Goal: Find specific page/section: Find specific page/section

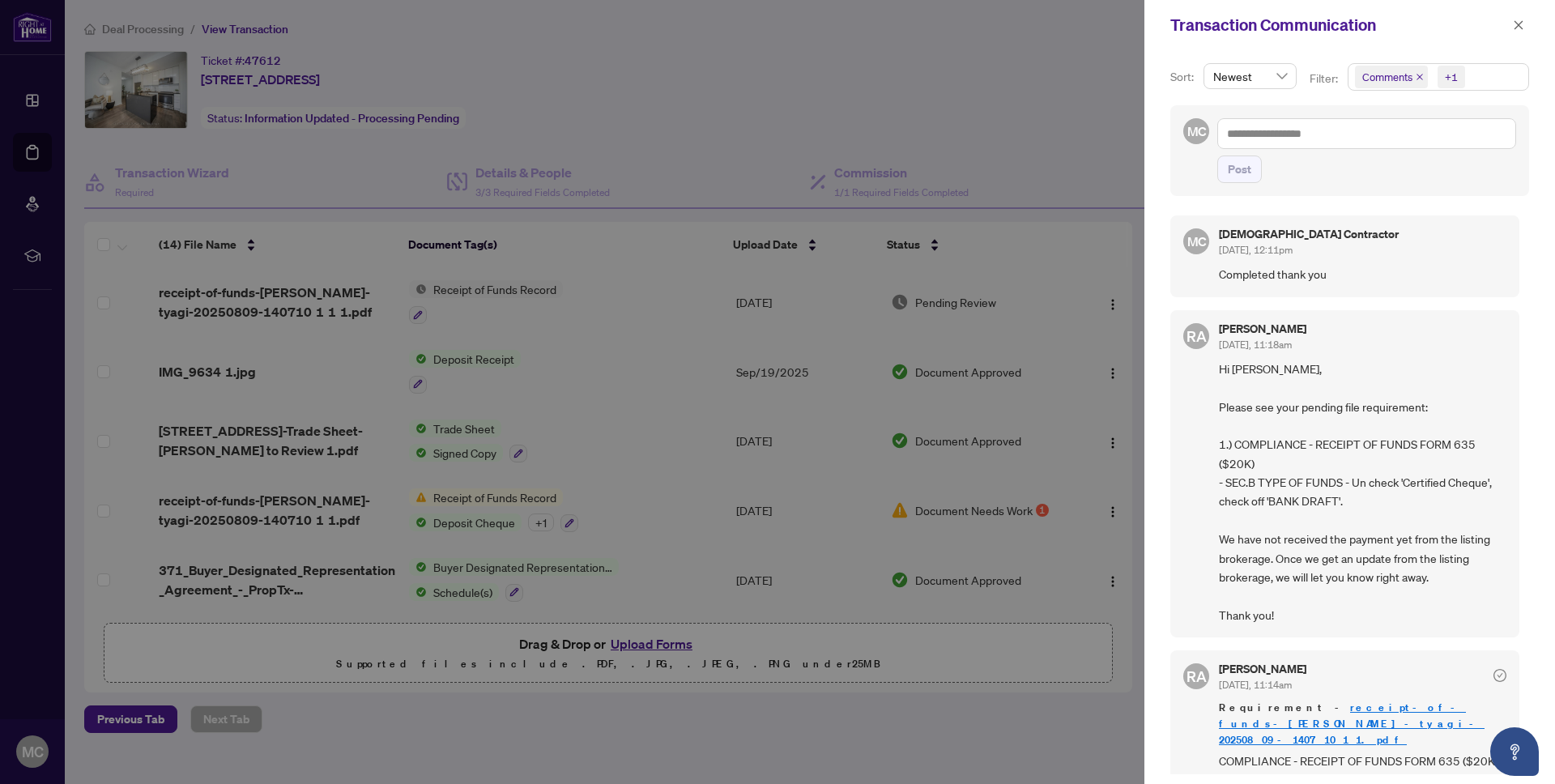
scroll to position [2, 0]
click at [21, 36] on div at bounding box center [778, 392] width 1555 height 784
click at [44, 26] on div at bounding box center [778, 392] width 1555 height 784
drag, startPoint x: 39, startPoint y: 29, endPoint x: 59, endPoint y: 0, distance: 35.2
click at [51, 16] on div at bounding box center [778, 392] width 1555 height 784
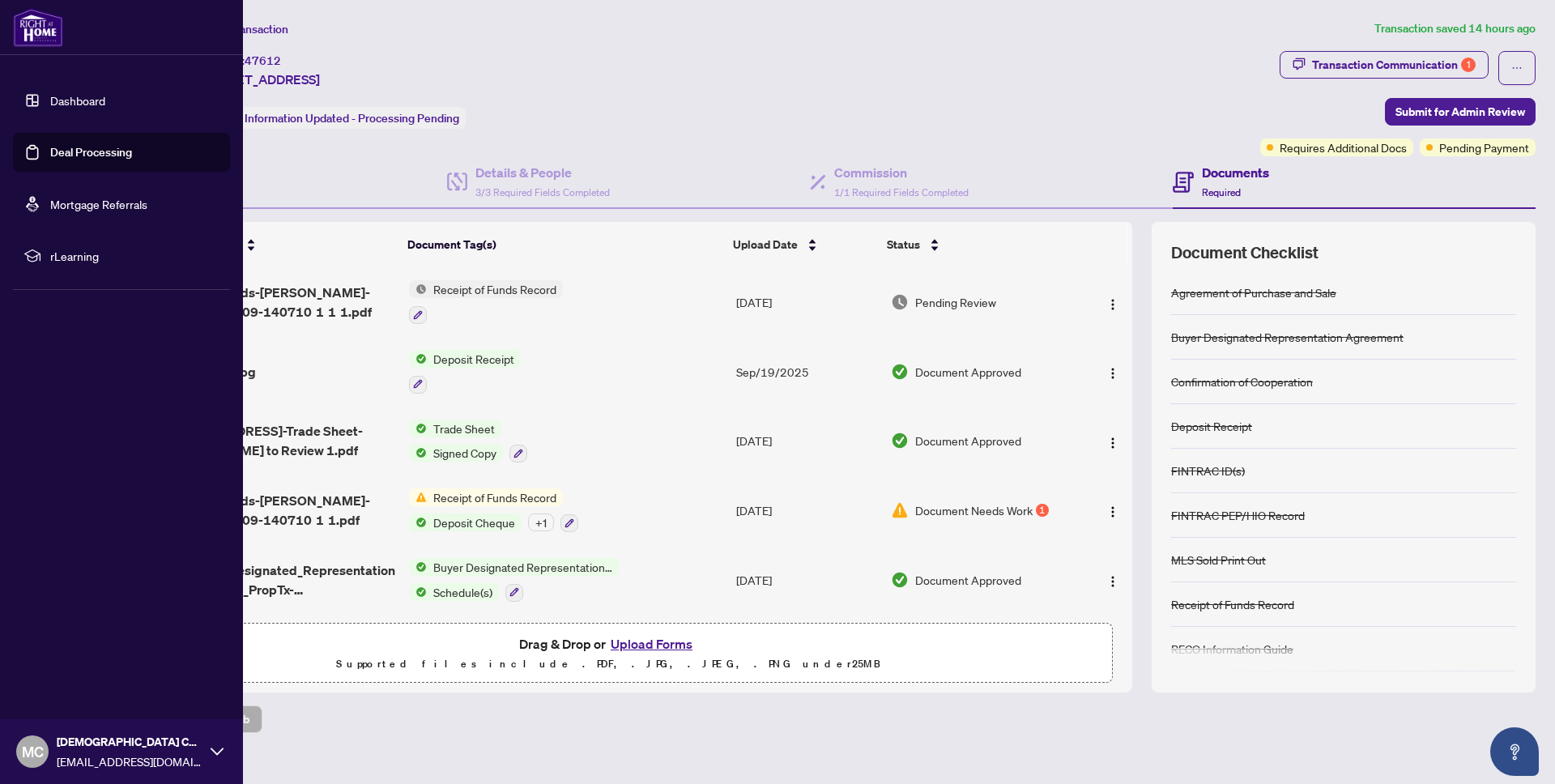
click at [76, 96] on link "Dashboard" at bounding box center [78, 101] width 55 height 15
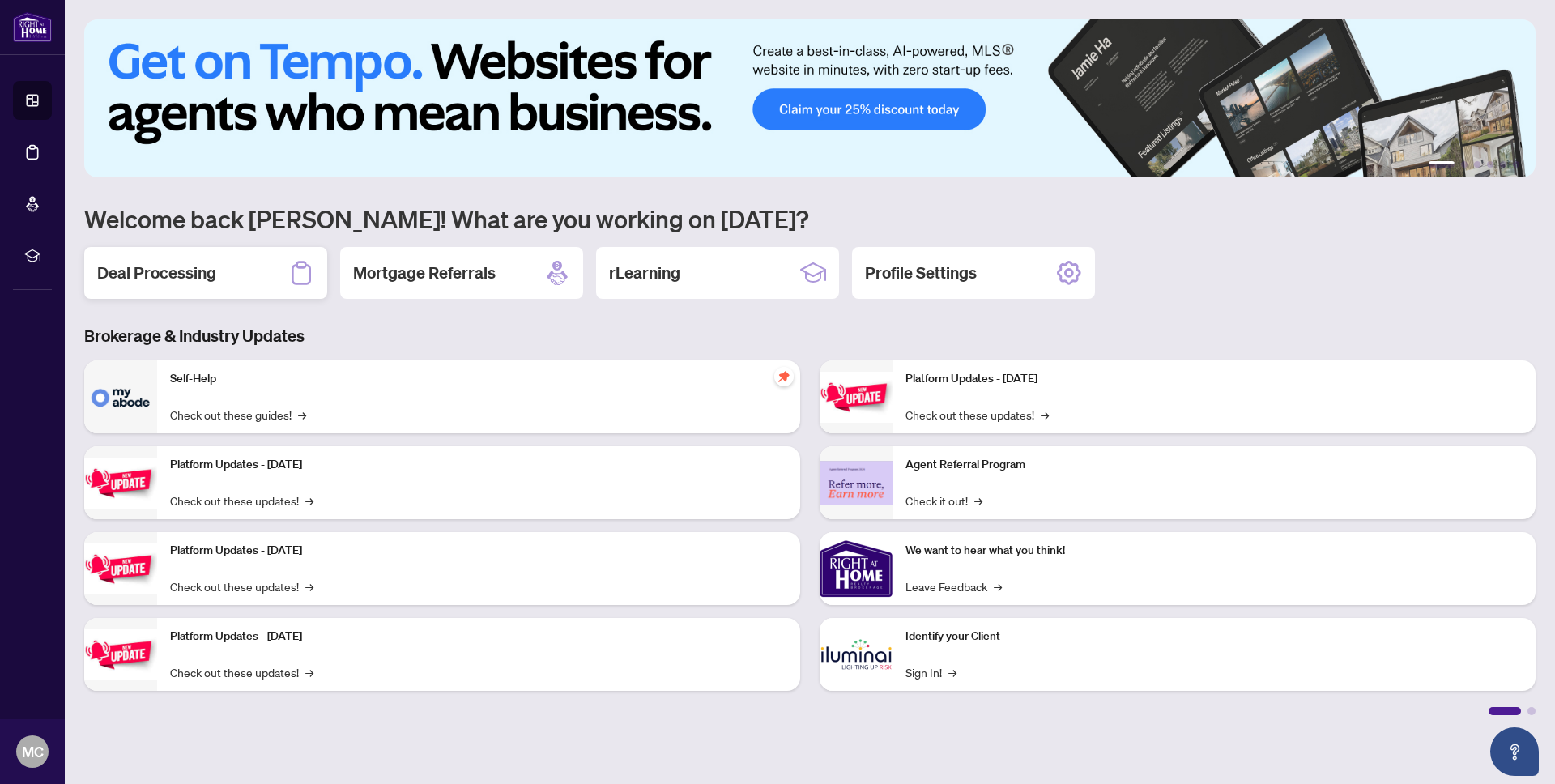
click at [240, 276] on div "Deal Processing" at bounding box center [206, 273] width 243 height 52
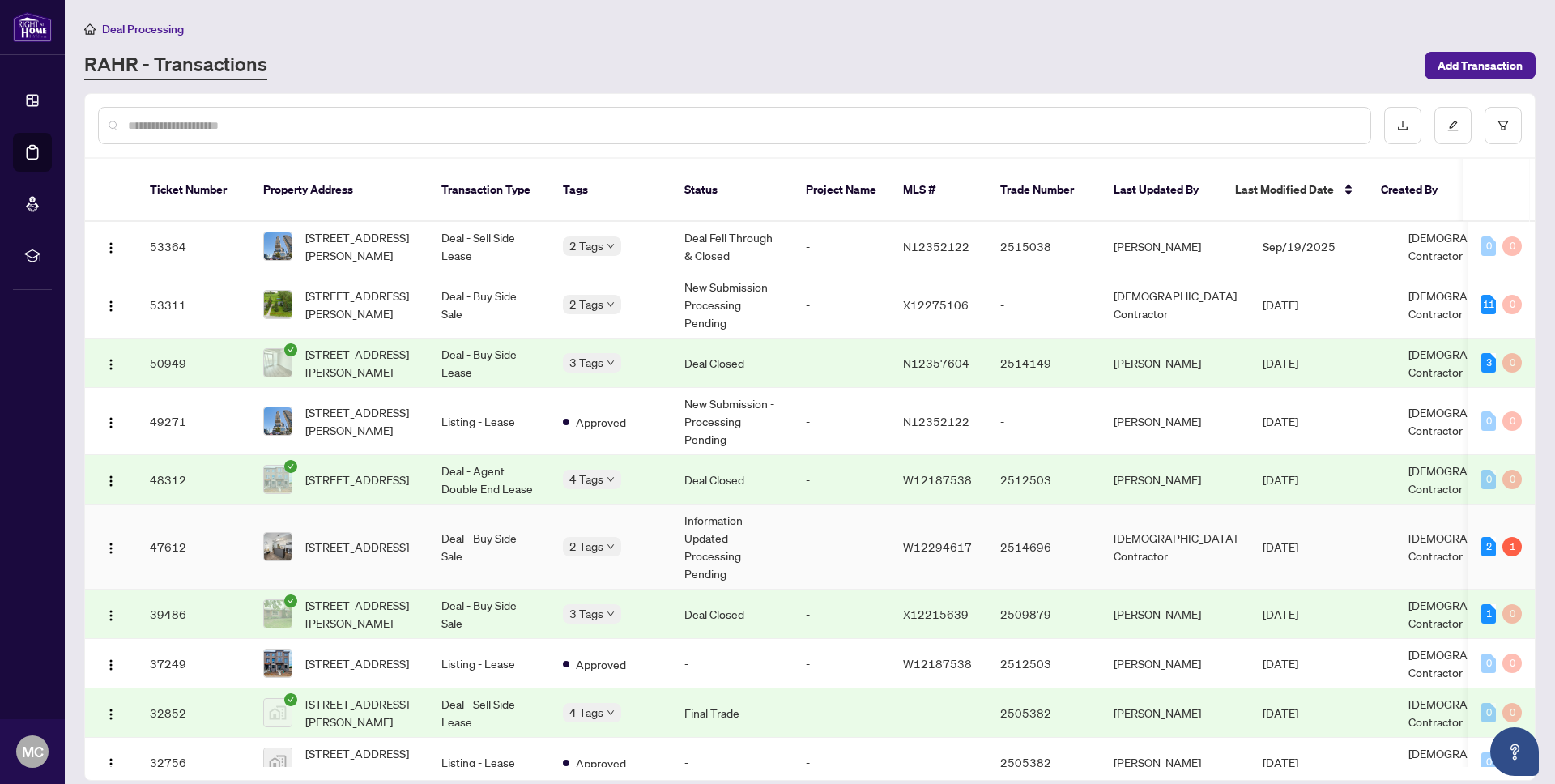
click at [955, 539] on span "W12294617" at bounding box center [937, 547] width 69 height 15
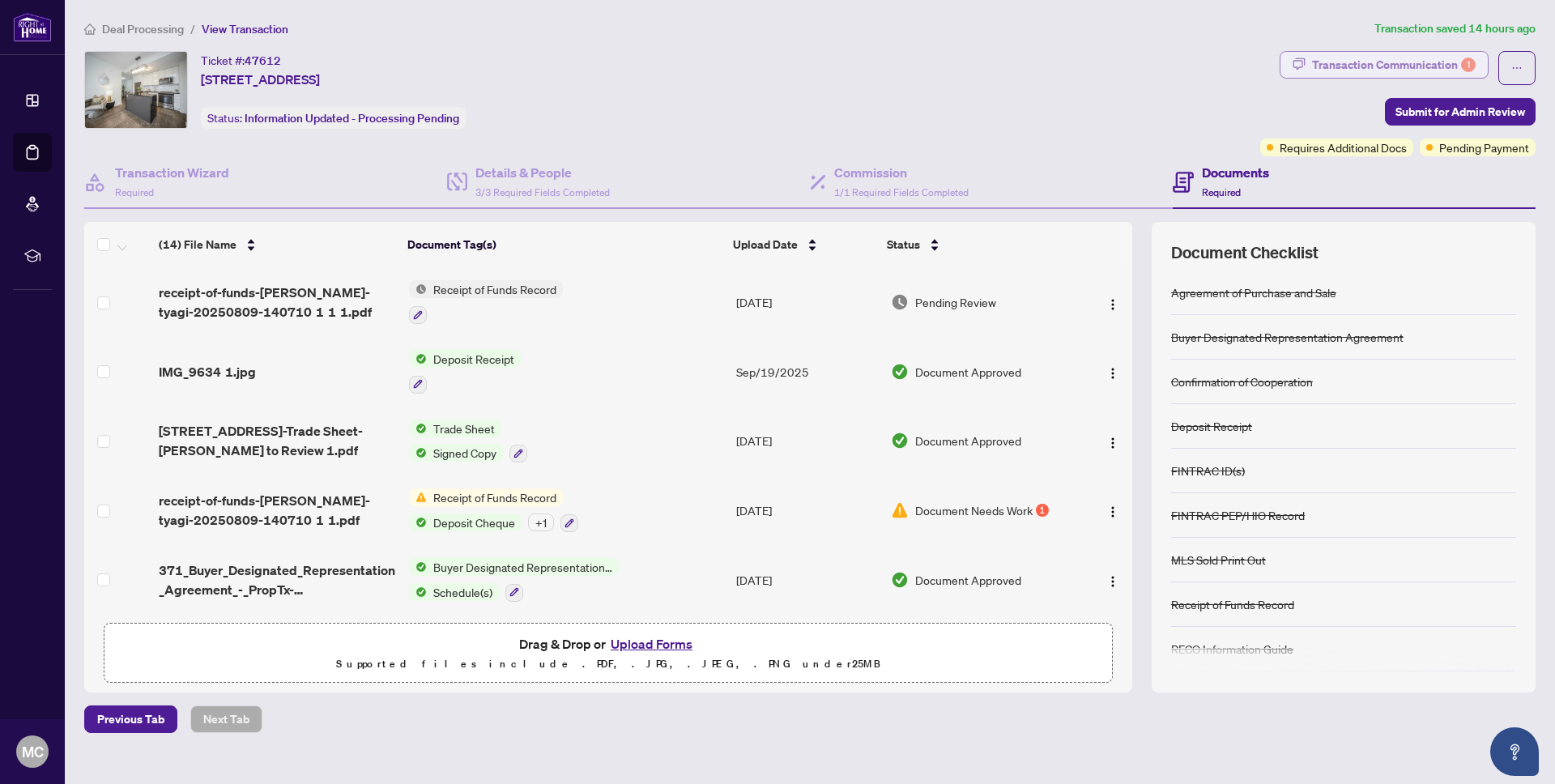
click at [1424, 63] on div "Transaction Communication 1" at bounding box center [1394, 64] width 164 height 26
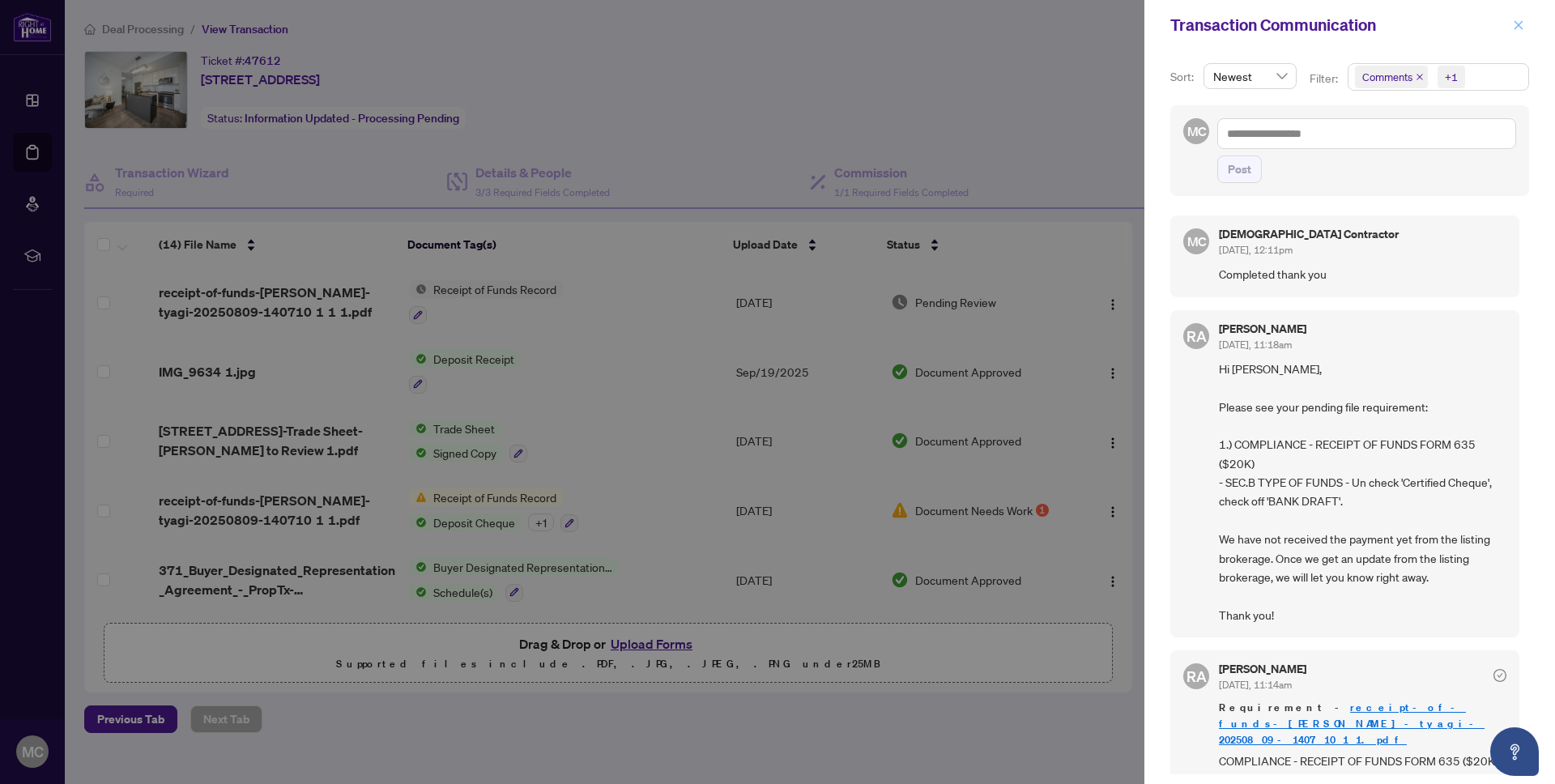
click at [1520, 26] on icon "close" at bounding box center [1519, 25] width 9 height 9
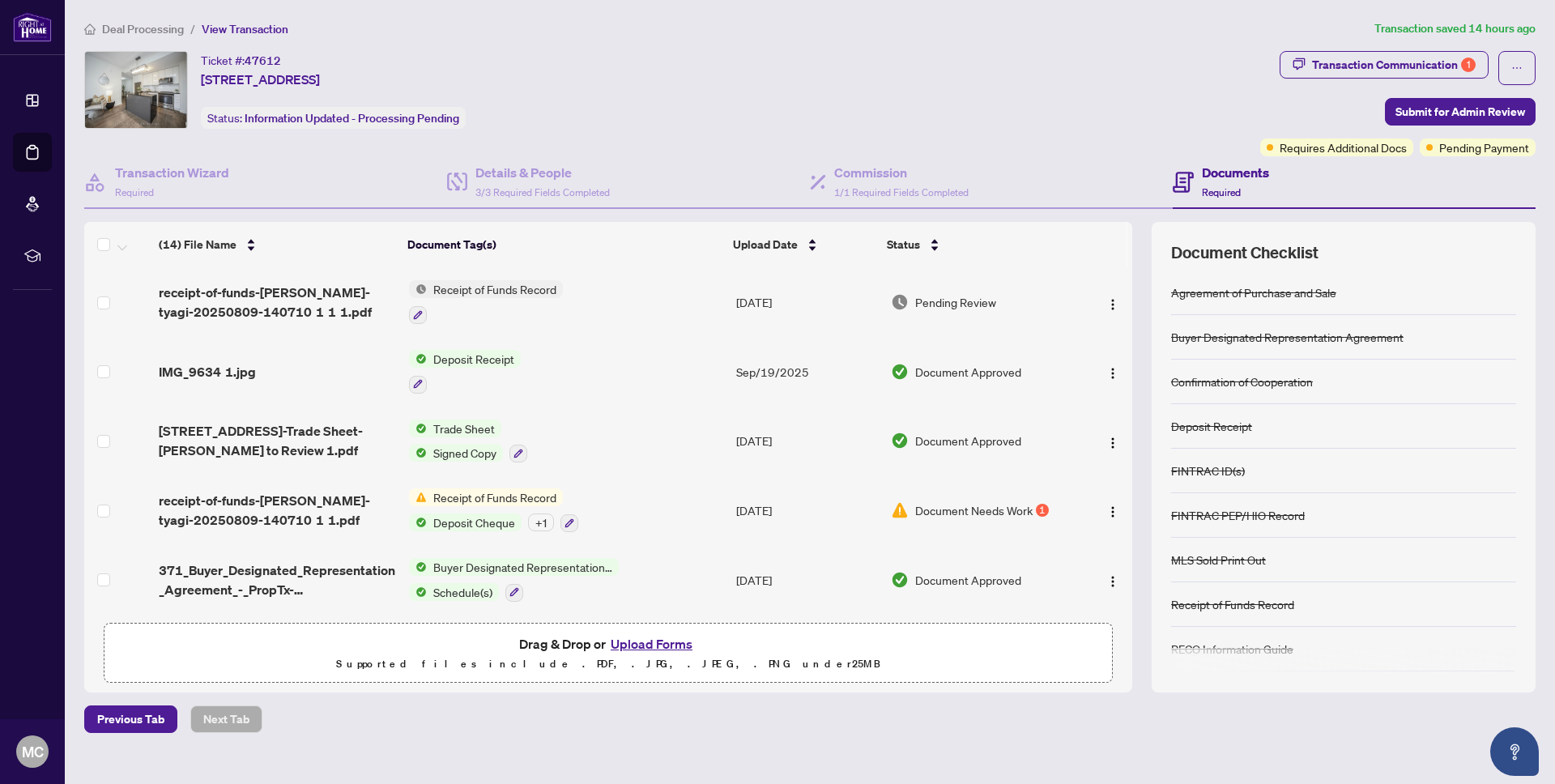
click at [142, 23] on span "Deal Processing" at bounding box center [143, 29] width 82 height 15
